Goal: Task Accomplishment & Management: Use online tool/utility

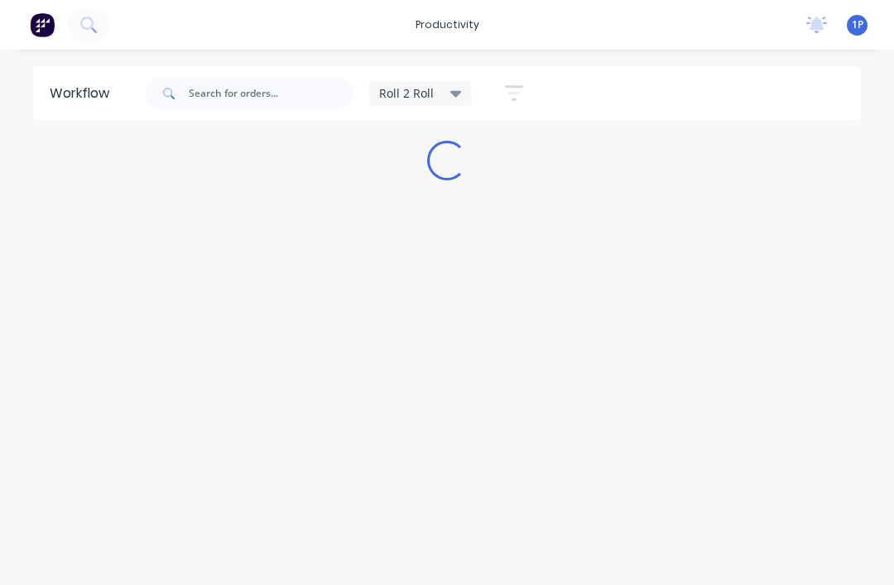
scroll to position [20, 0]
click at [286, 99] on input "text" at bounding box center [271, 93] width 164 height 33
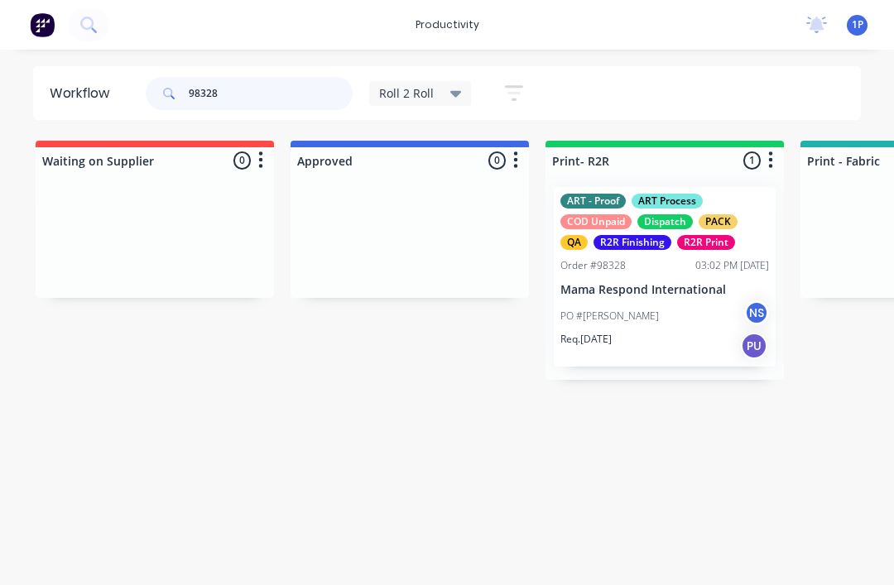
type input "98328"
click at [660, 260] on div "ART - Proof ART Process COD Unpaid Dispatch PACK QA R2R Finishing R2R Print Ord…" at bounding box center [665, 277] width 222 height 180
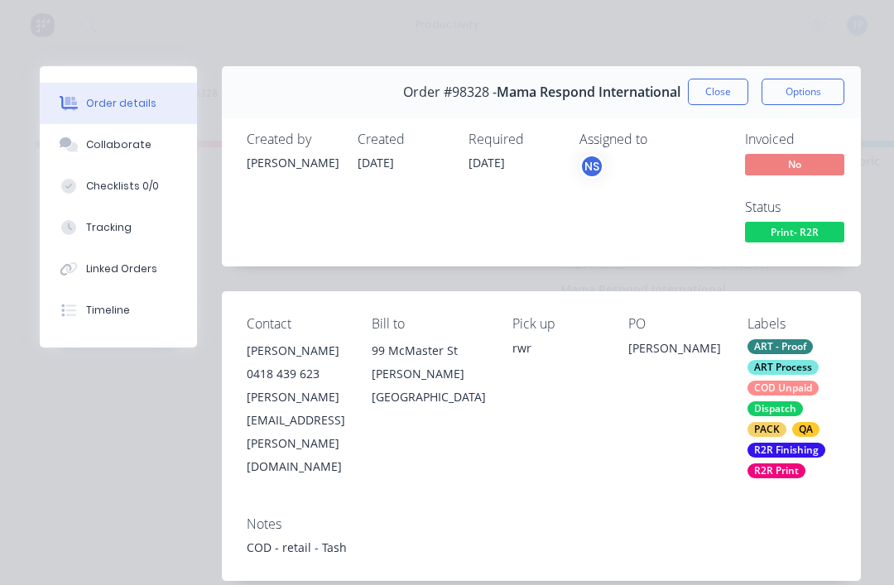
click at [145, 224] on button "Tracking" at bounding box center [118, 227] width 157 height 41
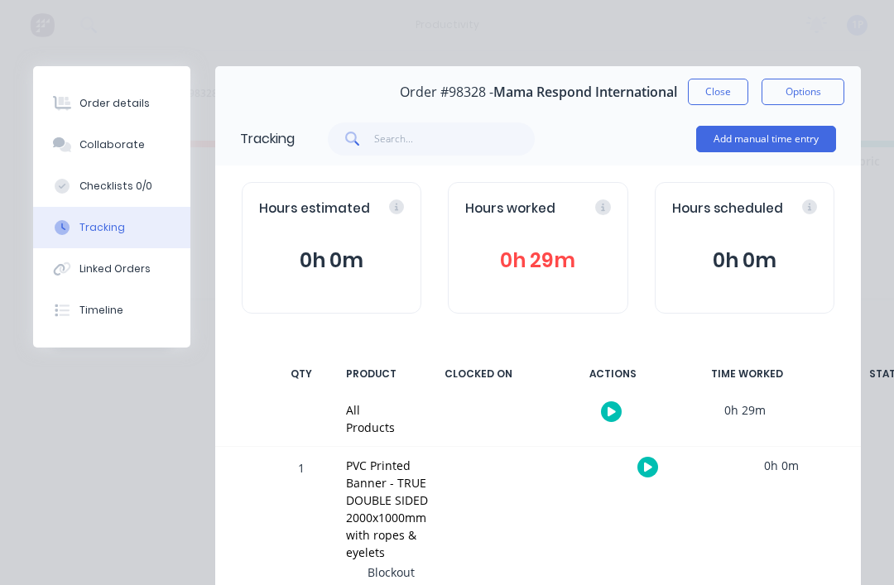
click at [649, 468] on icon "button" at bounding box center [648, 467] width 8 height 11
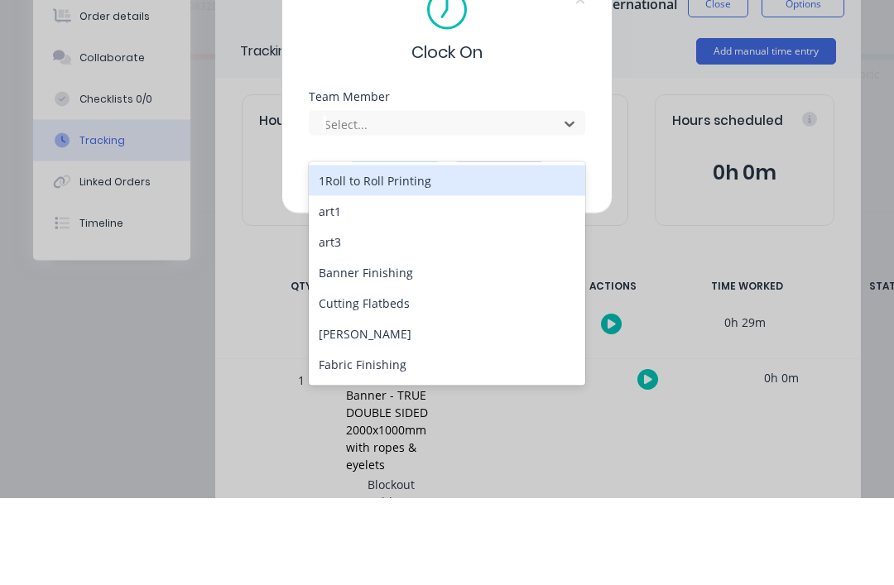
click at [390, 252] on div "1Roll to Roll Printing" at bounding box center [447, 267] width 276 height 31
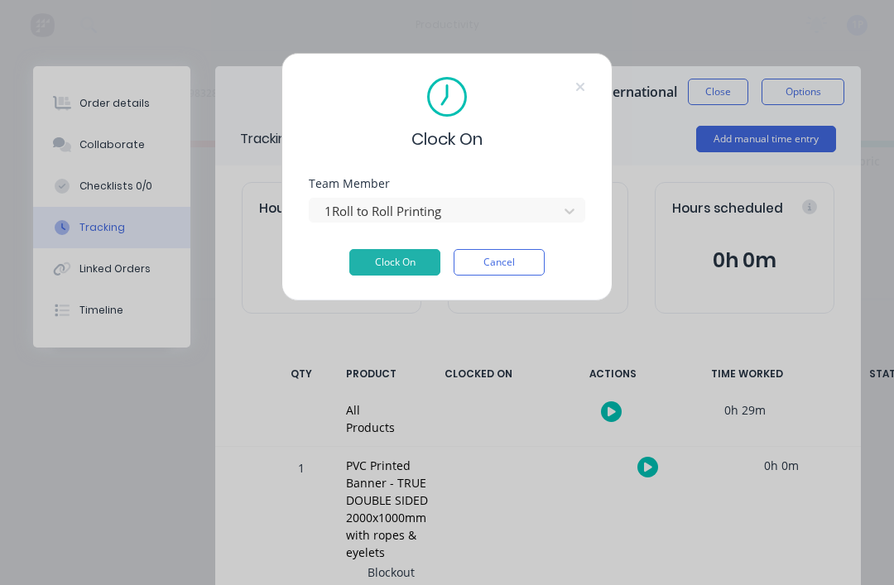
click at [391, 255] on button "Clock On" at bounding box center [394, 262] width 91 height 26
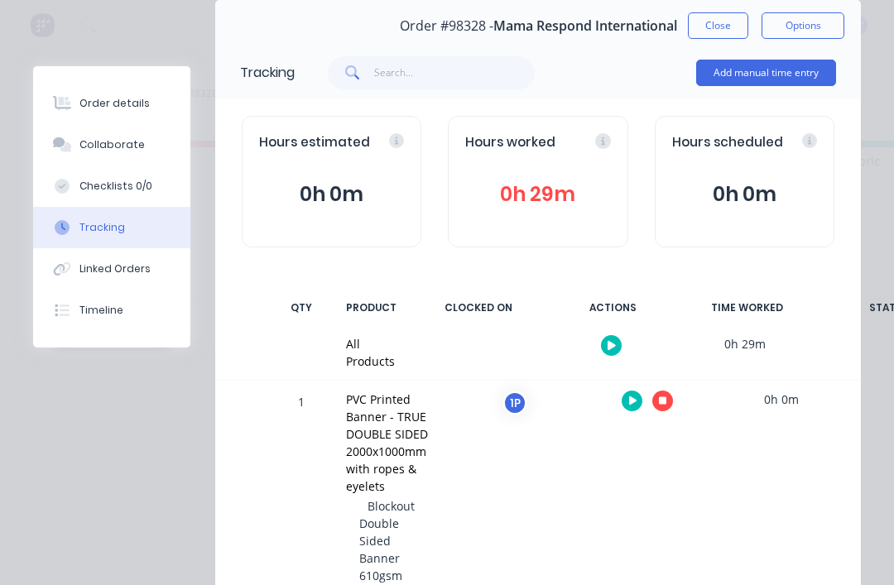
scroll to position [281, 0]
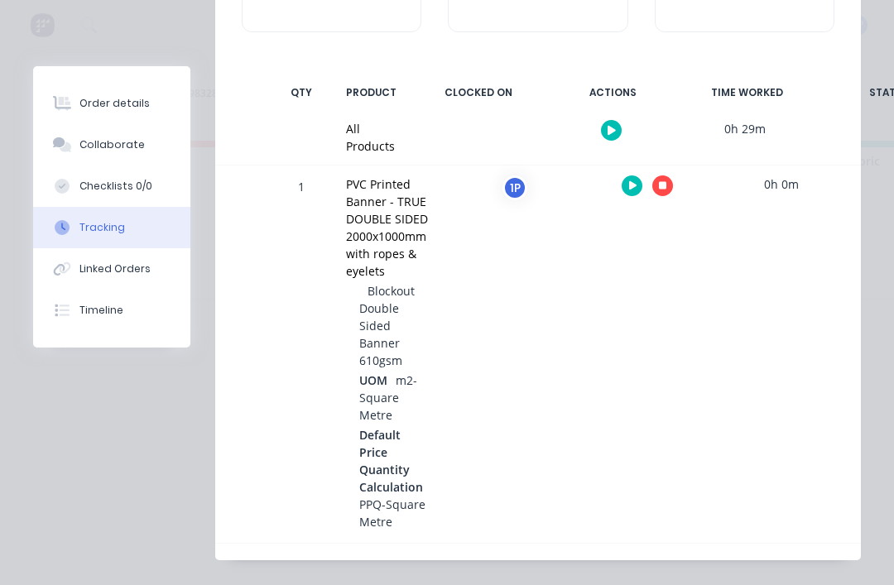
click at [670, 180] on button "button" at bounding box center [662, 185] width 21 height 21
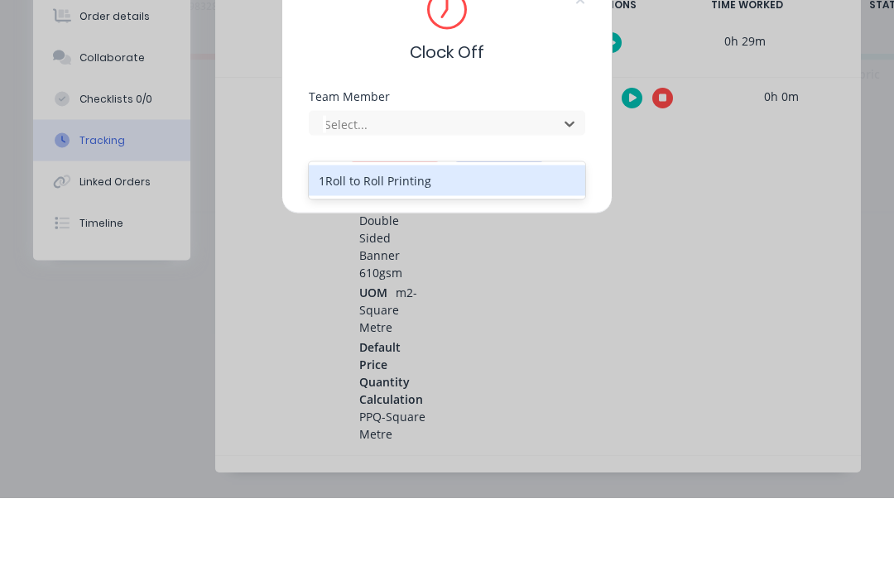
click at [346, 252] on div "1Roll to Roll Printing" at bounding box center [447, 267] width 276 height 31
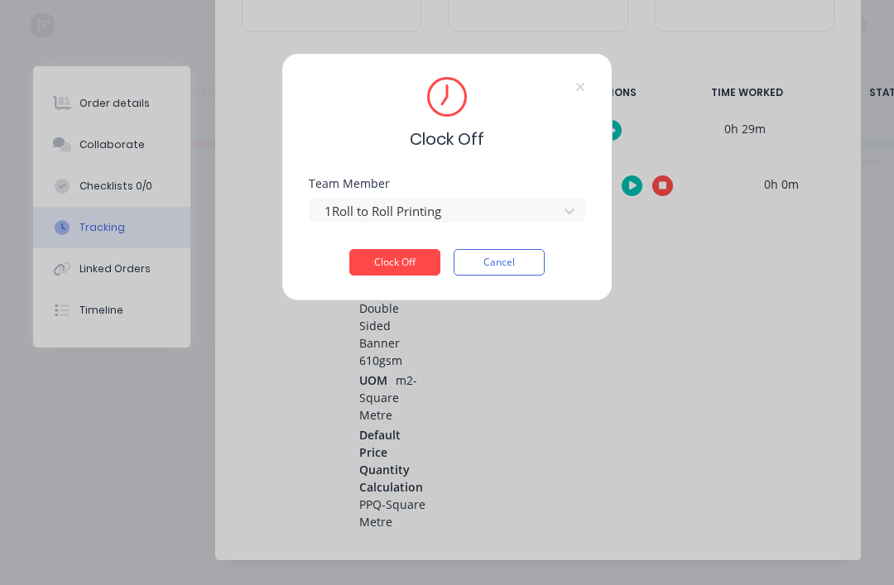
click at [397, 262] on button "Clock Off" at bounding box center [394, 262] width 91 height 26
click at [420, 248] on div "Team Member 1Roll to Roll Printing" at bounding box center [447, 213] width 276 height 71
click at [578, 82] on icon at bounding box center [580, 86] width 10 height 13
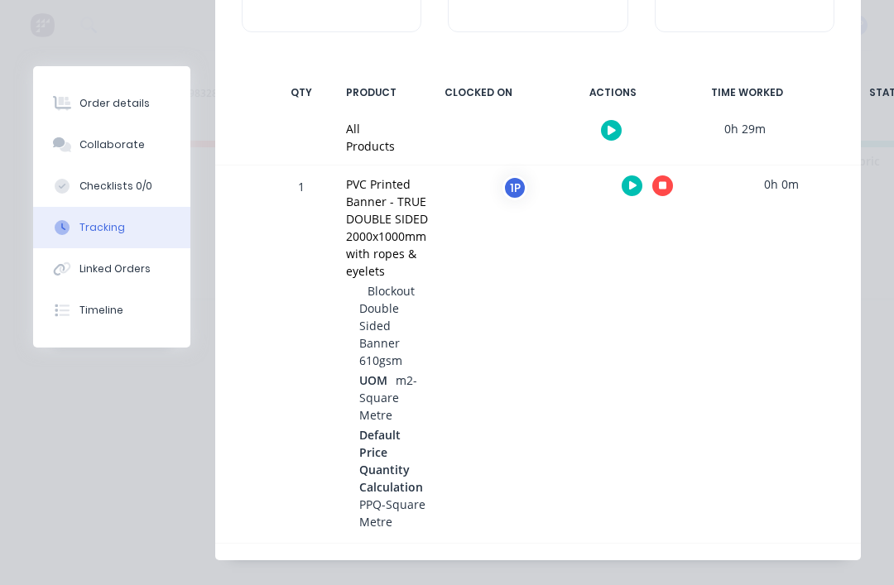
click at [663, 182] on icon "button" at bounding box center [663, 186] width 8 height 8
click at [660, 182] on icon "button" at bounding box center [663, 186] width 8 height 8
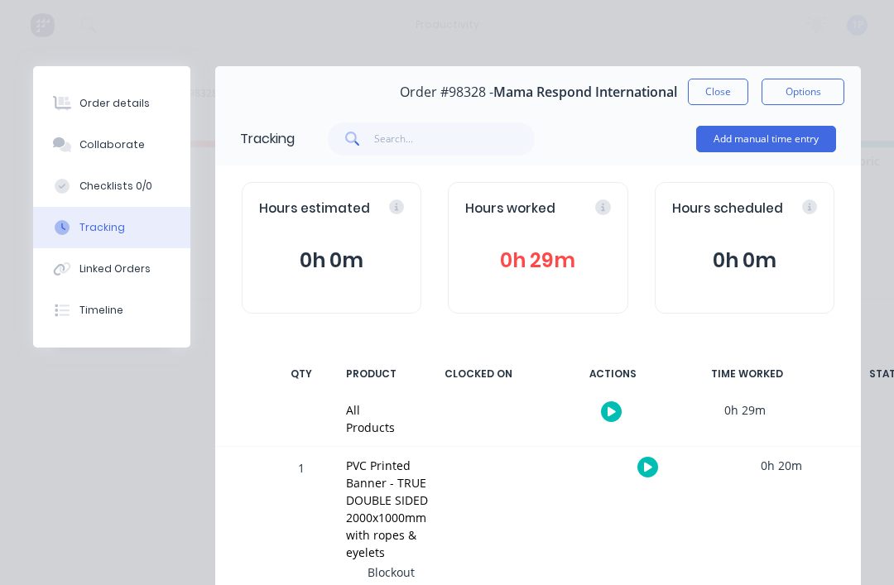
scroll to position [0, 0]
click at [712, 89] on button "Close" at bounding box center [718, 92] width 60 height 26
